Goal: Information Seeking & Learning: Understand process/instructions

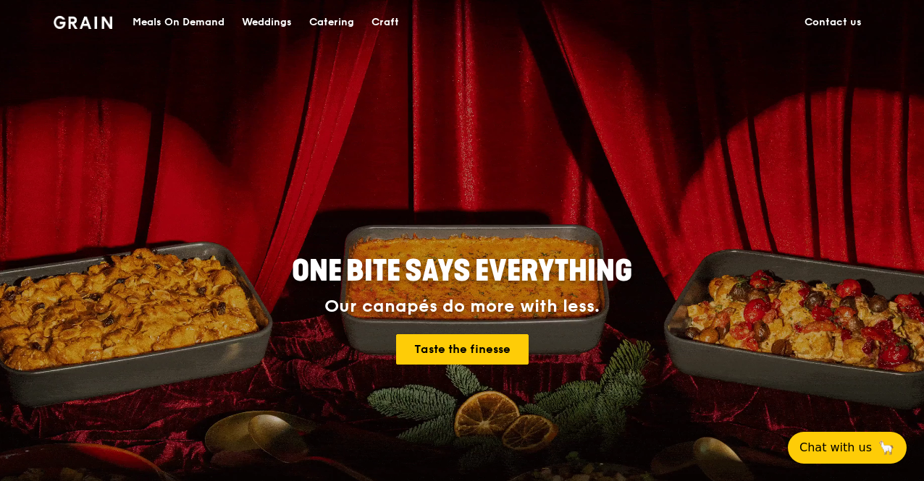
click at [329, 18] on div "Catering" at bounding box center [331, 22] width 45 height 43
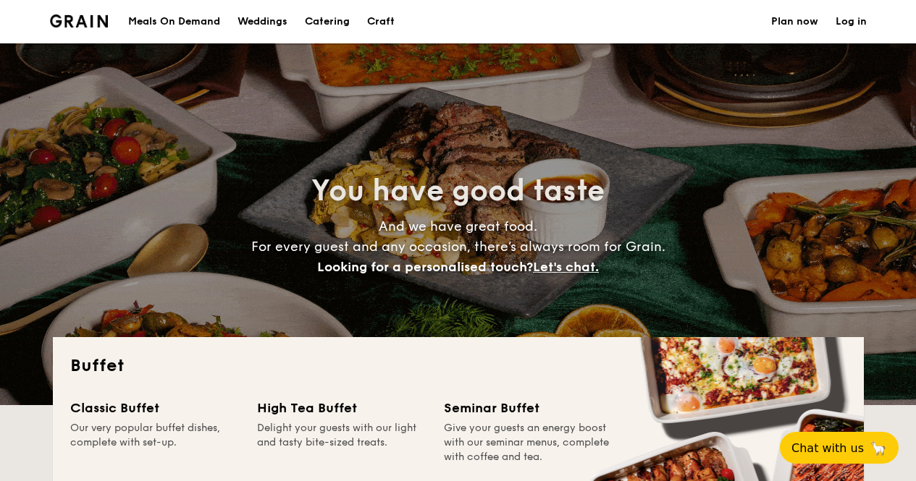
select select
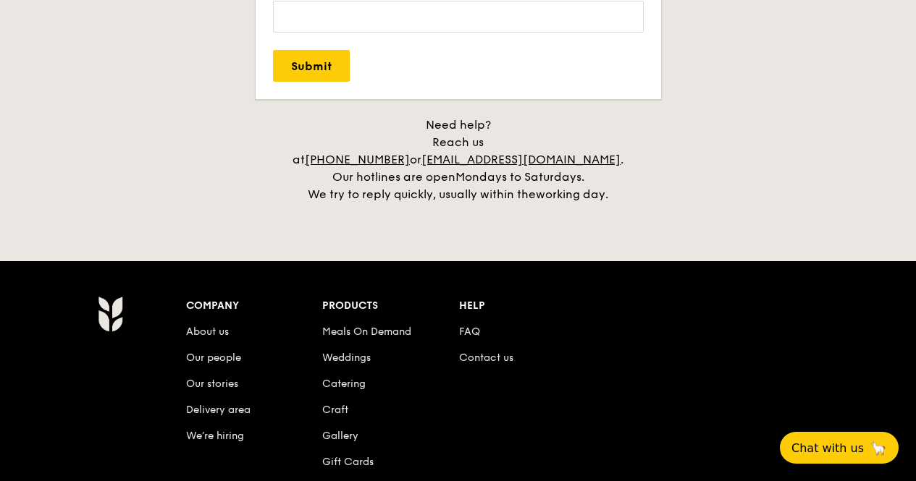
scroll to position [3114, 0]
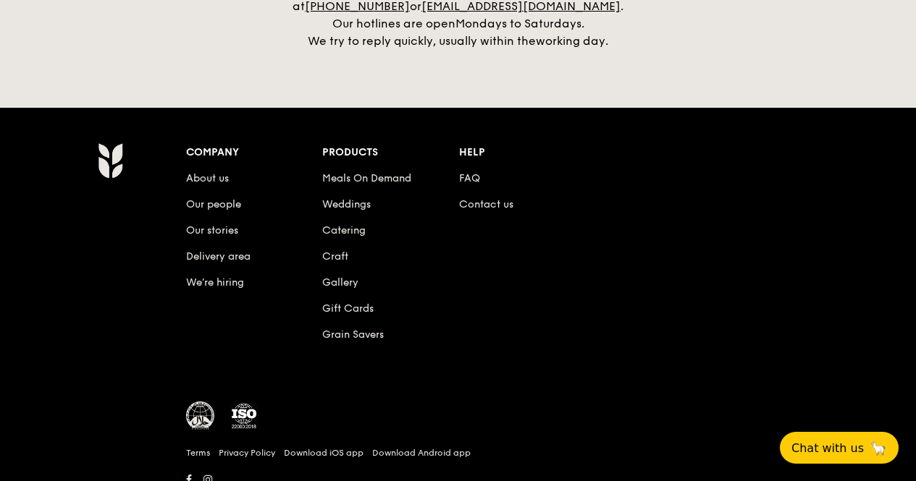
click at [468, 143] on div "Help" at bounding box center [527, 153] width 137 height 20
click at [475, 172] on link "FAQ" at bounding box center [469, 178] width 21 height 12
